Goal: Transaction & Acquisition: Purchase product/service

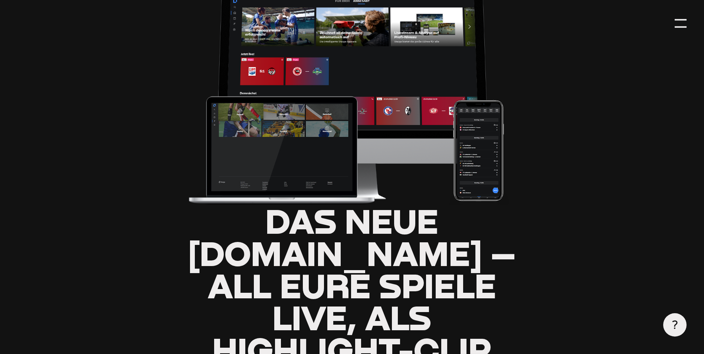
type input "0.8"
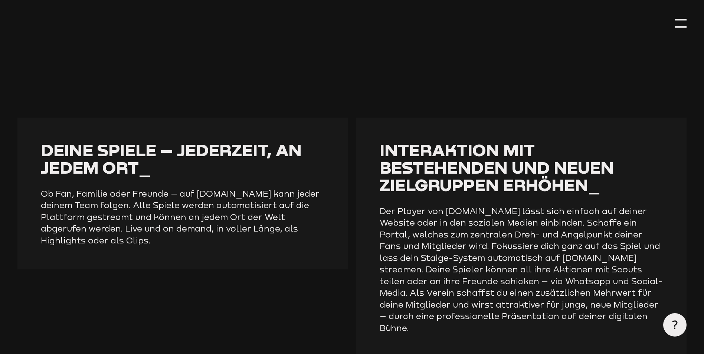
scroll to position [1188, 0]
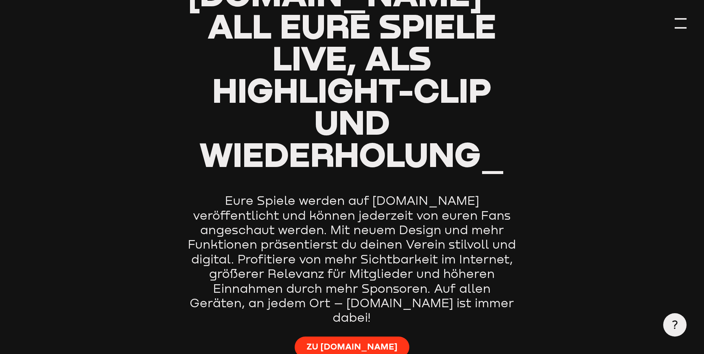
click at [678, 23] on div at bounding box center [681, 23] width 12 height 12
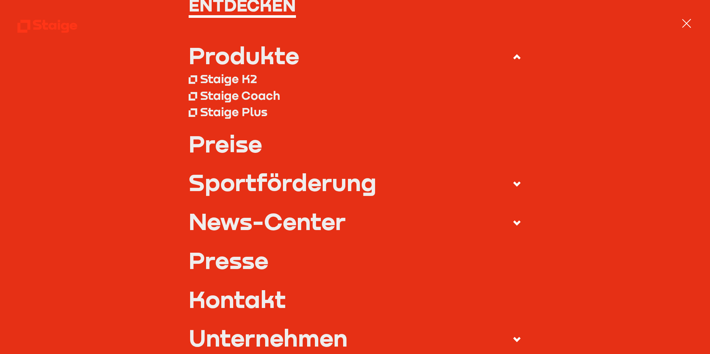
scroll to position [74, 0]
click at [224, 143] on link "Preise" at bounding box center [355, 142] width 333 height 23
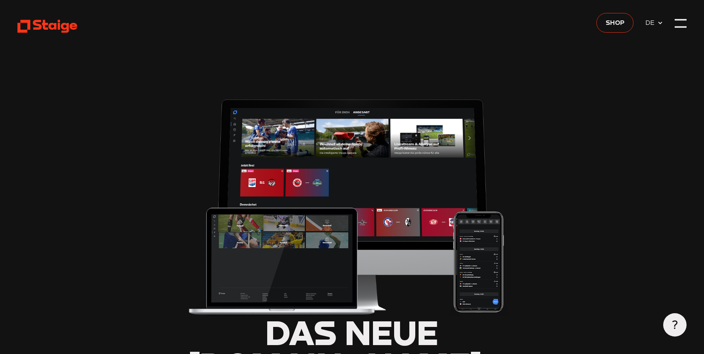
type input "0.8"
click at [682, 25] on div at bounding box center [681, 23] width 12 height 12
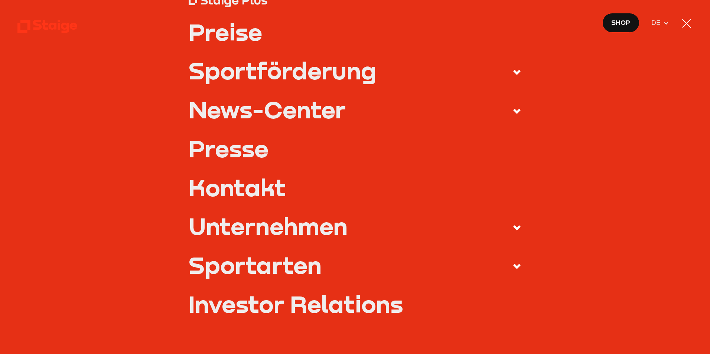
scroll to position [318, 0]
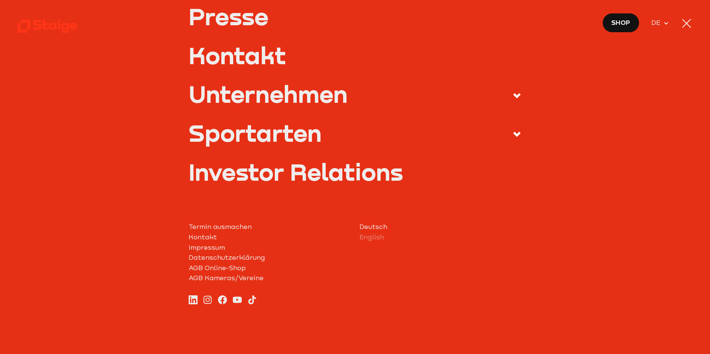
click at [623, 31] on link "Shop" at bounding box center [620, 23] width 37 height 20
